Goal: Find specific page/section

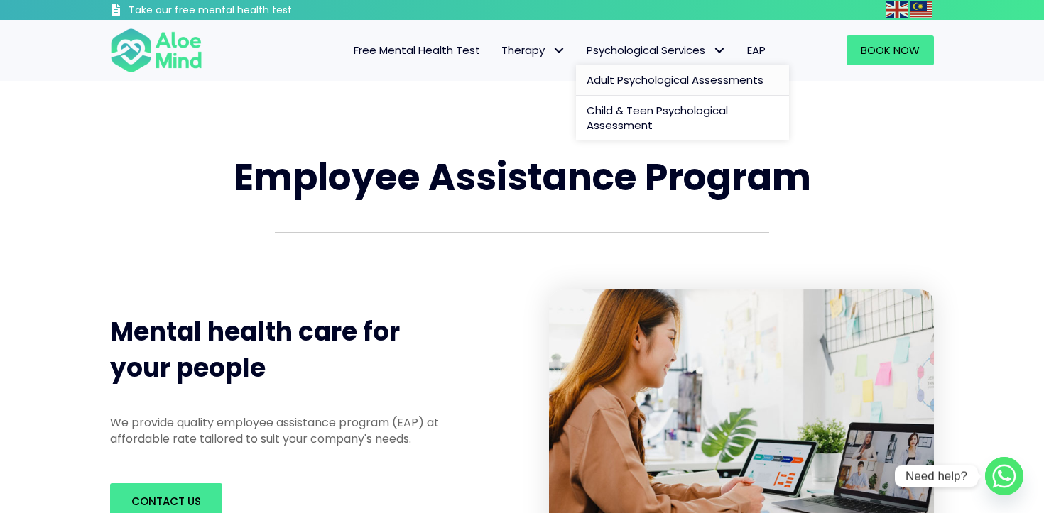
scroll to position [1, 0]
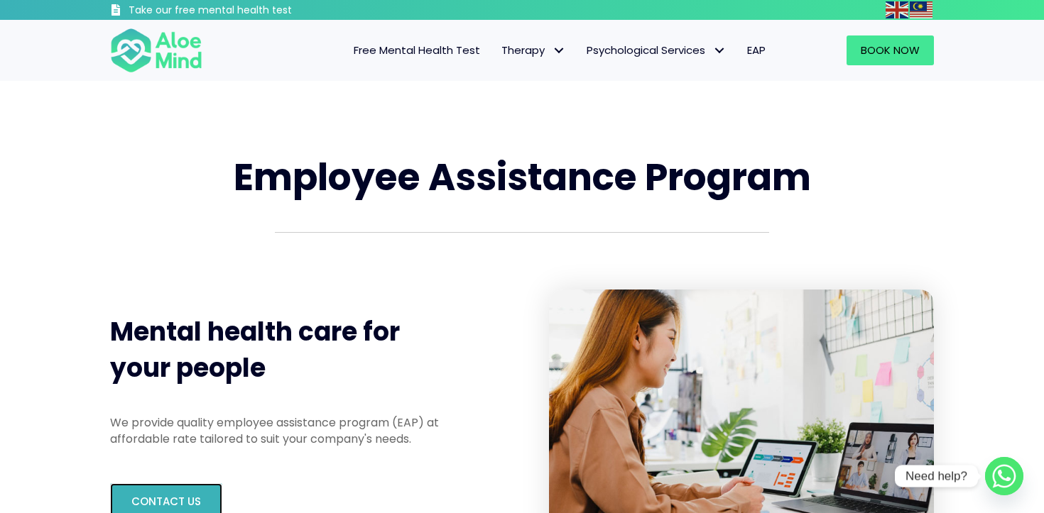
click at [163, 499] on span "Contact us" at bounding box center [166, 501] width 70 height 15
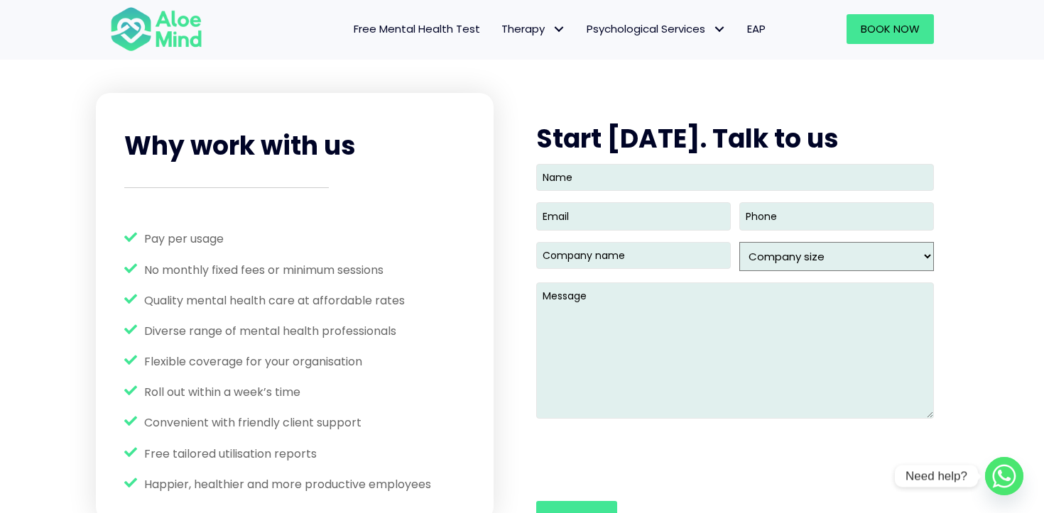
scroll to position [1805, 0]
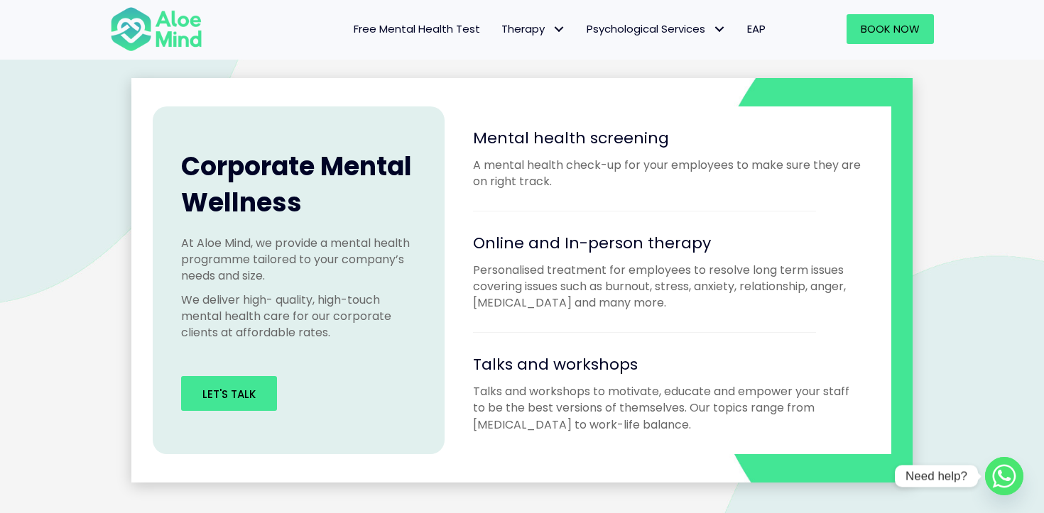
scroll to position [1262, 0]
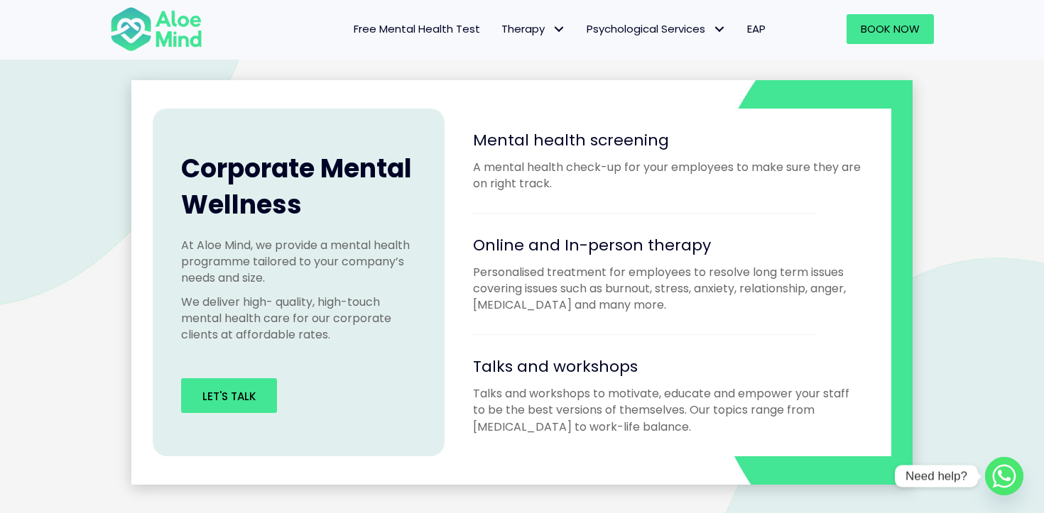
click at [549, 394] on p "Talks and workshops to motivate, educate and empower your staff to be the best …" at bounding box center [668, 411] width 390 height 50
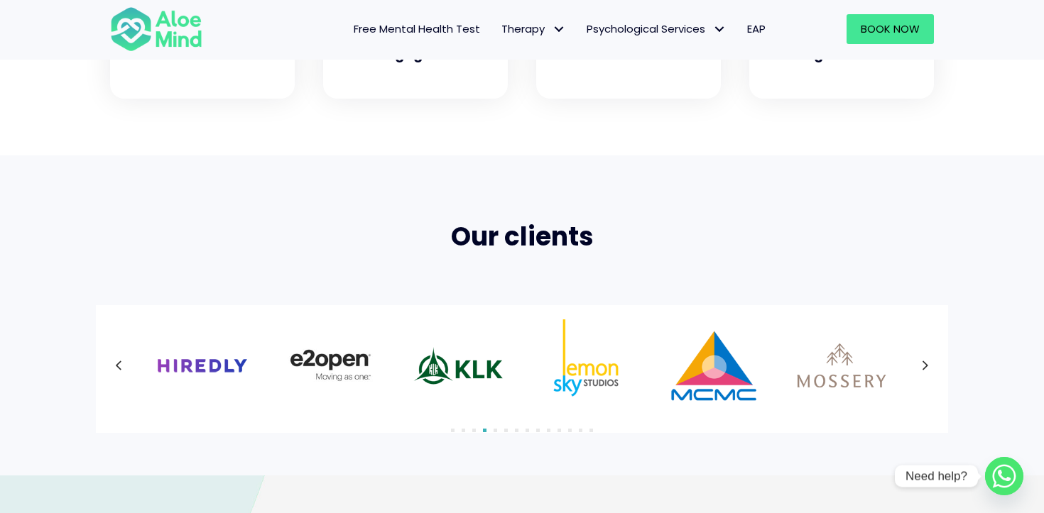
scroll to position [761, 0]
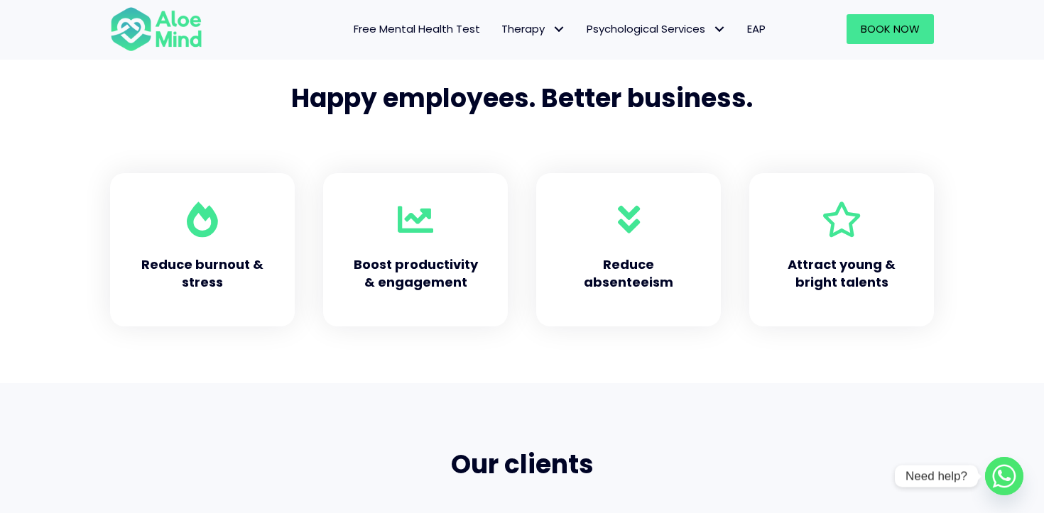
click at [473, 253] on div "Boost productivity & engagement" at bounding box center [416, 269] width 128 height 57
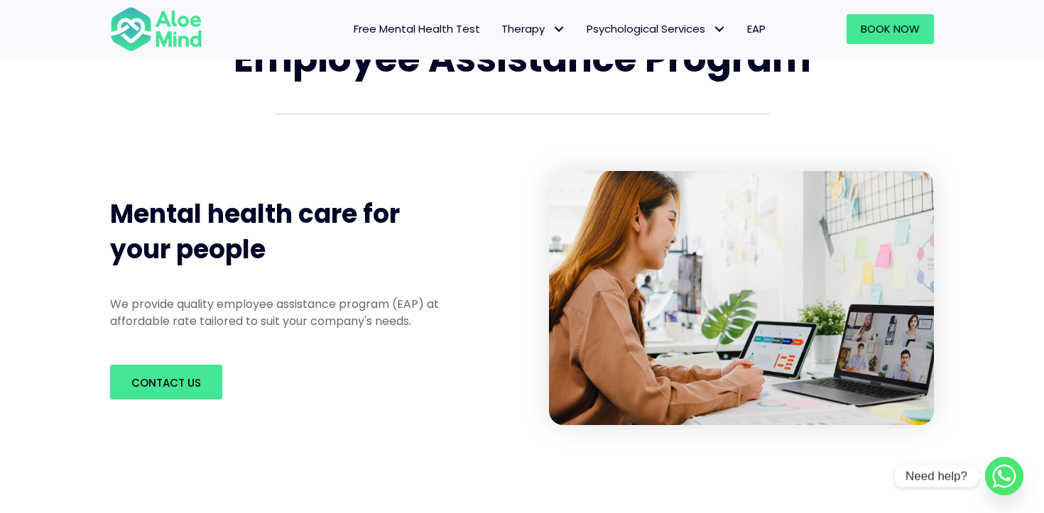
scroll to position [0, 0]
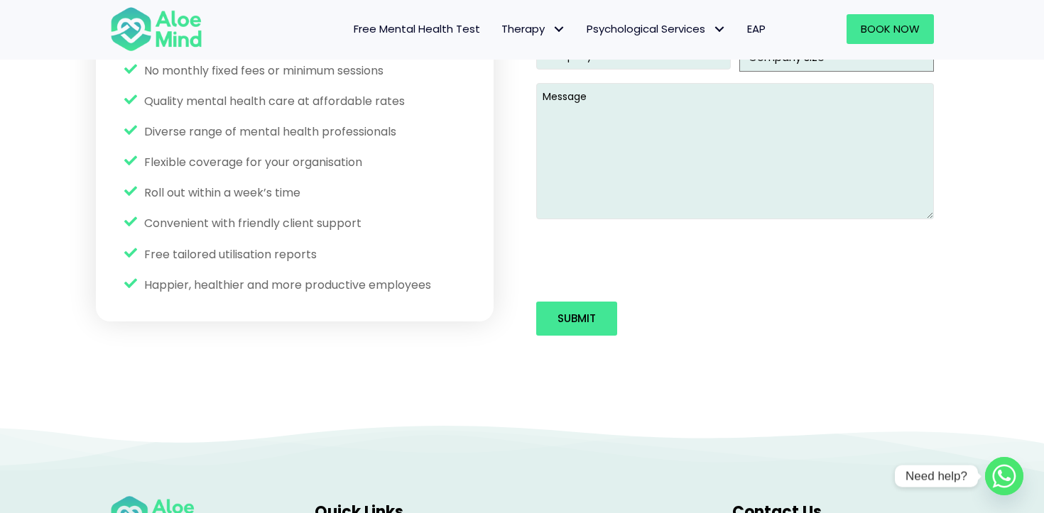
scroll to position [1805, 0]
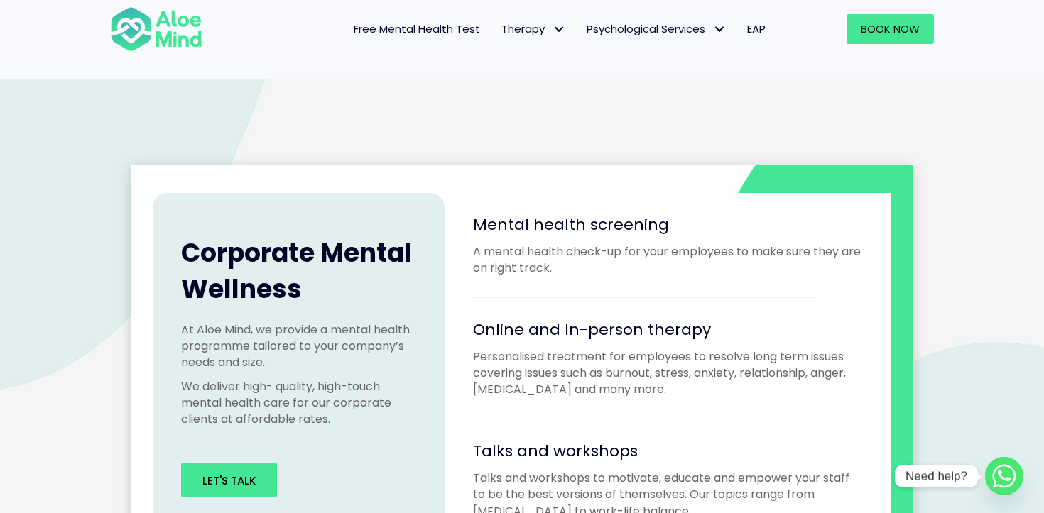
scroll to position [1191, 0]
